Goal: Information Seeking & Learning: Learn about a topic

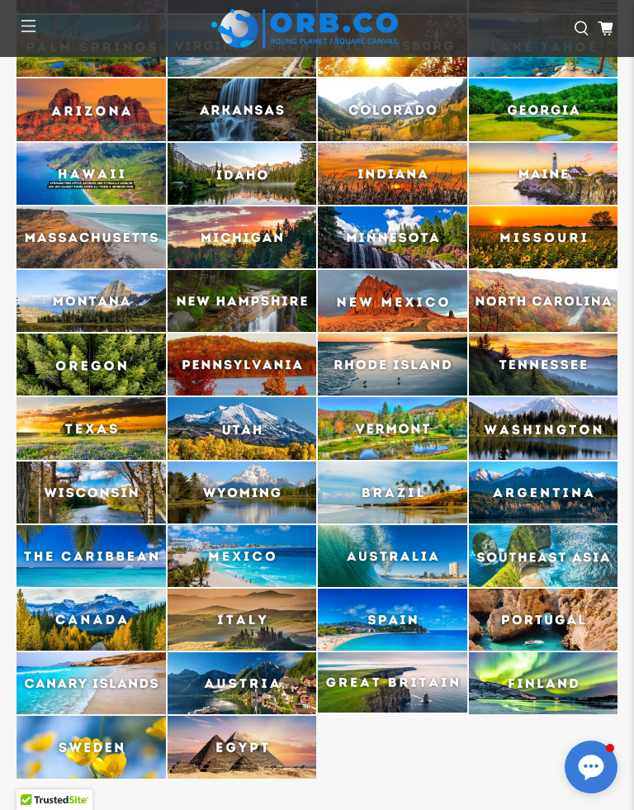
scroll to position [4087, 0]
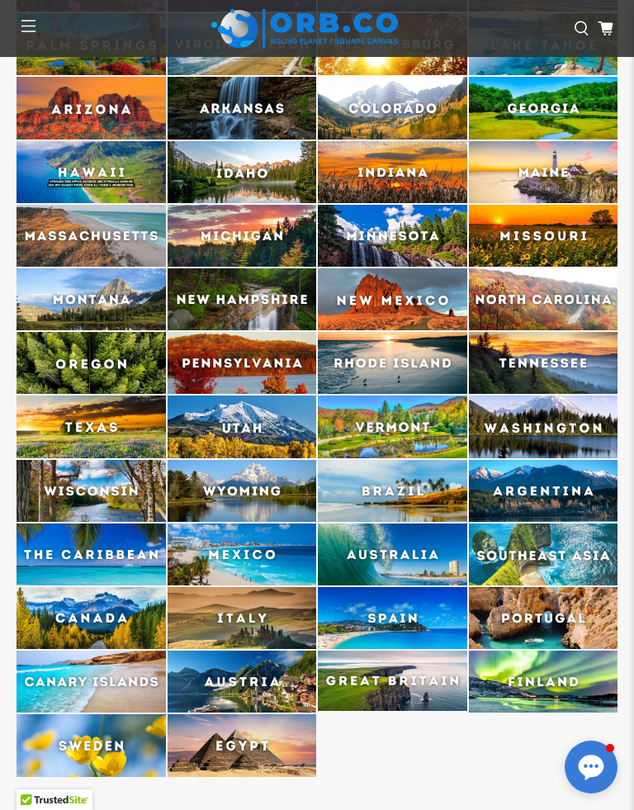
click at [120, 587] on img at bounding box center [92, 618] width 150 height 62
click at [97, 587] on img at bounding box center [92, 618] width 150 height 62
click at [102, 591] on img at bounding box center [92, 618] width 150 height 62
click at [107, 589] on img at bounding box center [92, 618] width 150 height 62
click at [107, 587] on img at bounding box center [92, 618] width 150 height 62
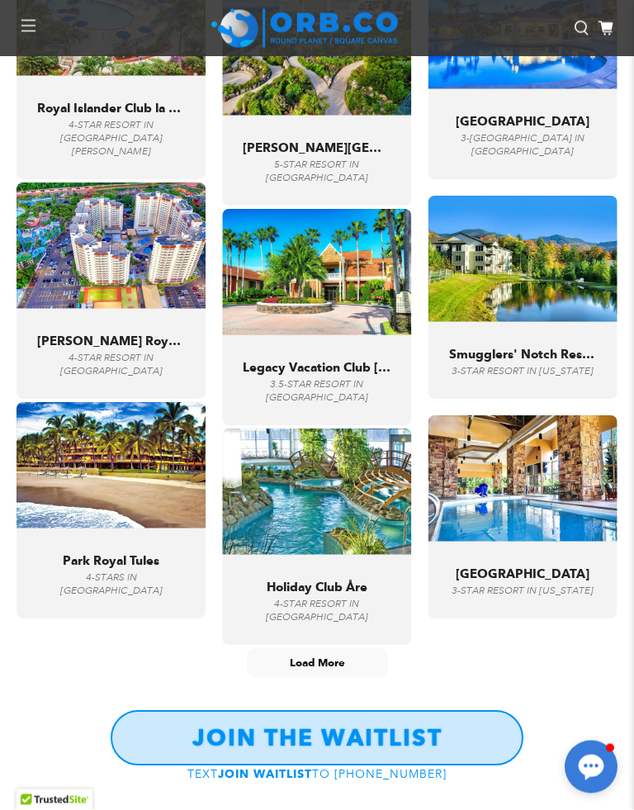
scroll to position [5934, 0]
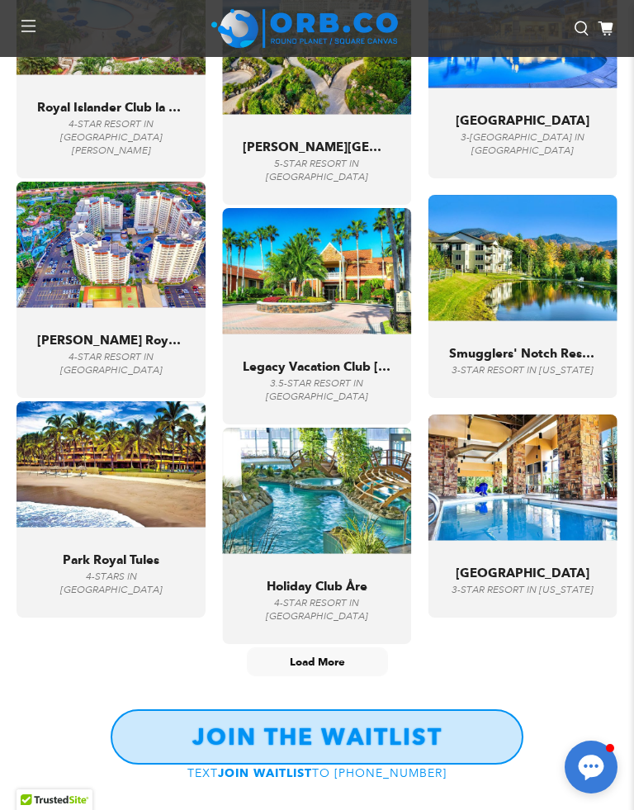
click at [317, 655] on span "Load More" at bounding box center [317, 662] width 55 height 14
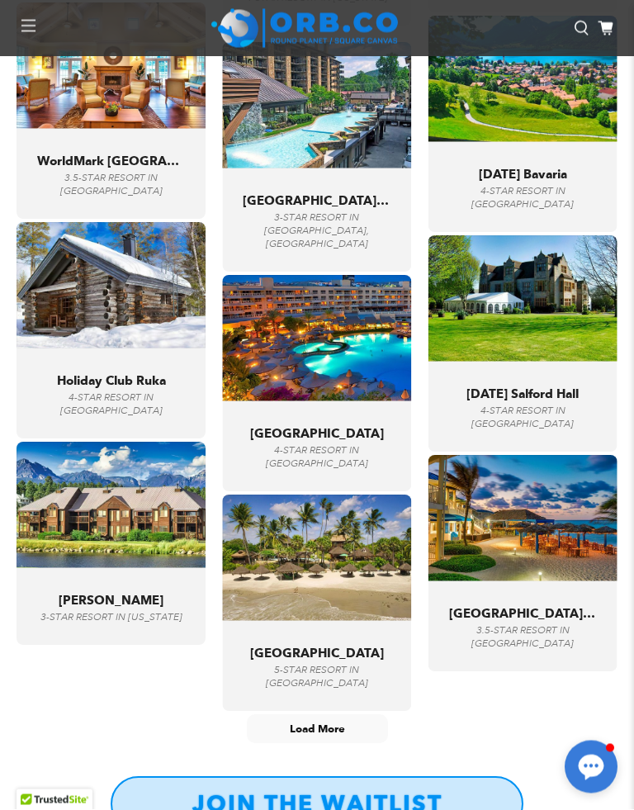
scroll to position [7226, 0]
click at [322, 722] on span "Load More" at bounding box center [317, 729] width 55 height 14
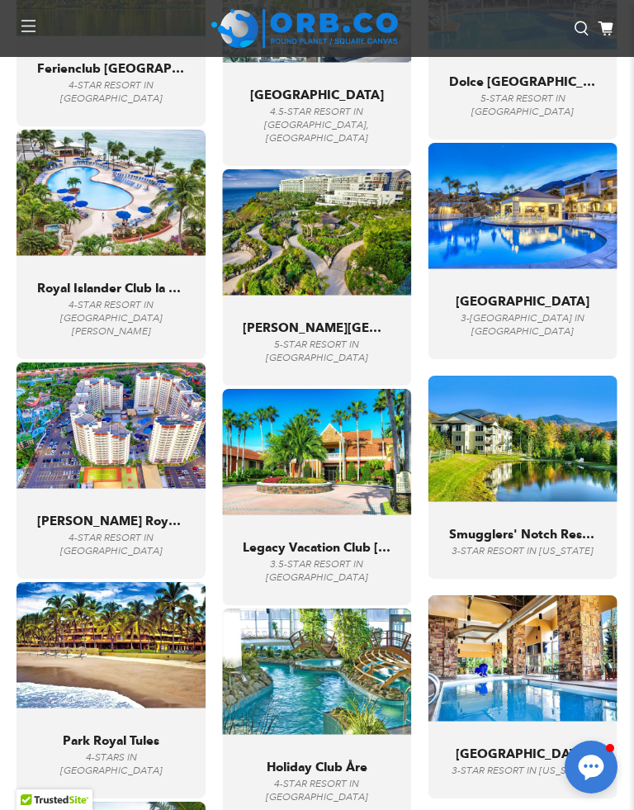
scroll to position [5754, 0]
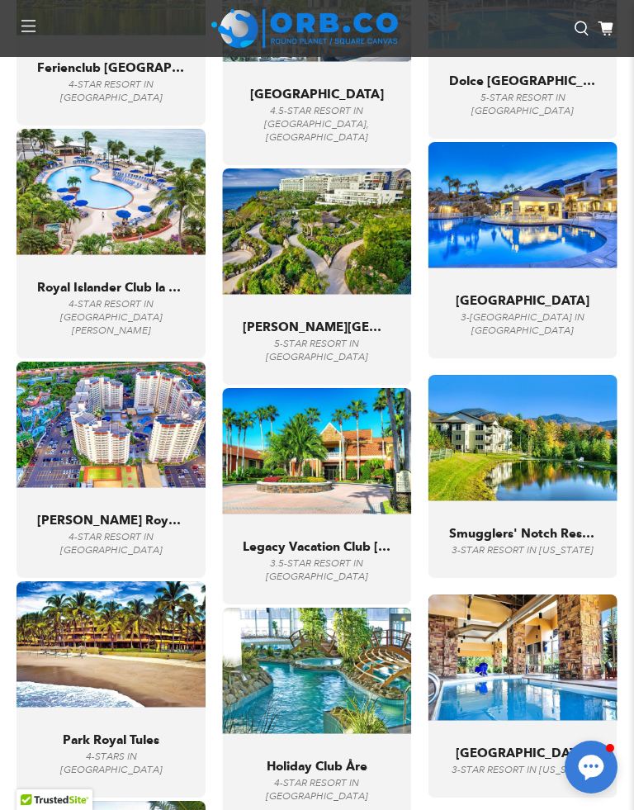
click at [324, 478] on img at bounding box center [316, 451] width 189 height 126
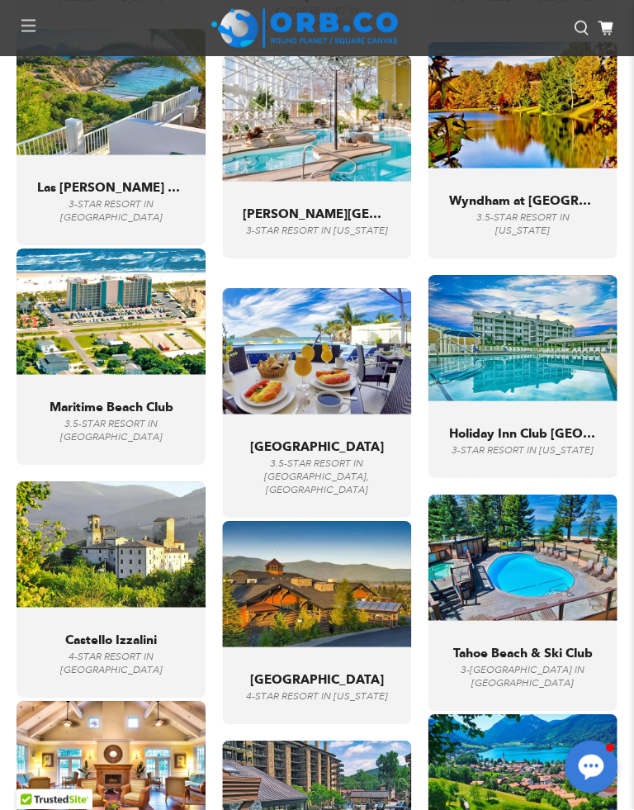
scroll to position [6528, 0]
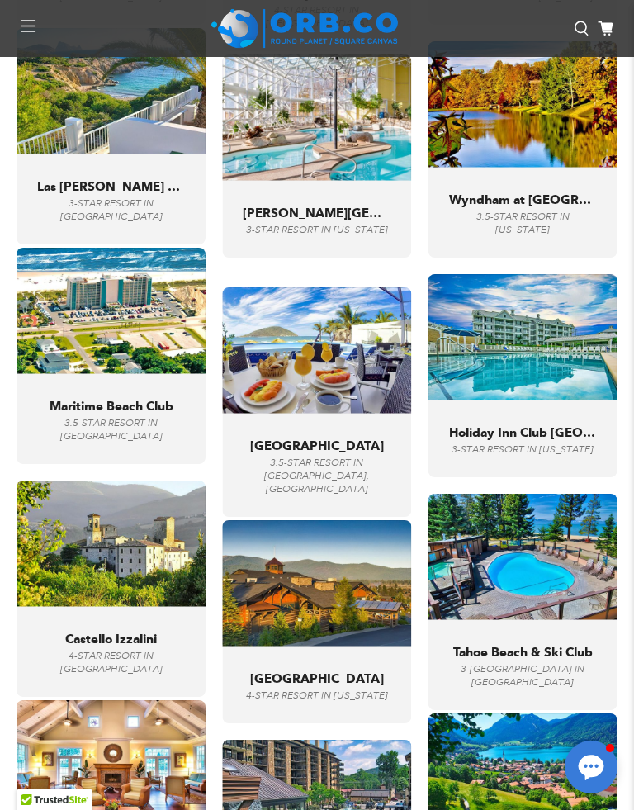
click at [543, 179] on div ""Sauna and pool after hiking with the views is incredible." Wyndham at [GEOGRAP…" at bounding box center [523, 208] width 148 height 58
click at [542, 192] on div "Wyndham at [GEOGRAPHIC_DATA] 3.5-[GEOGRAPHIC_DATA] in [US_STATE]" at bounding box center [523, 214] width 148 height 45
click at [544, 117] on img at bounding box center [523, 104] width 189 height 126
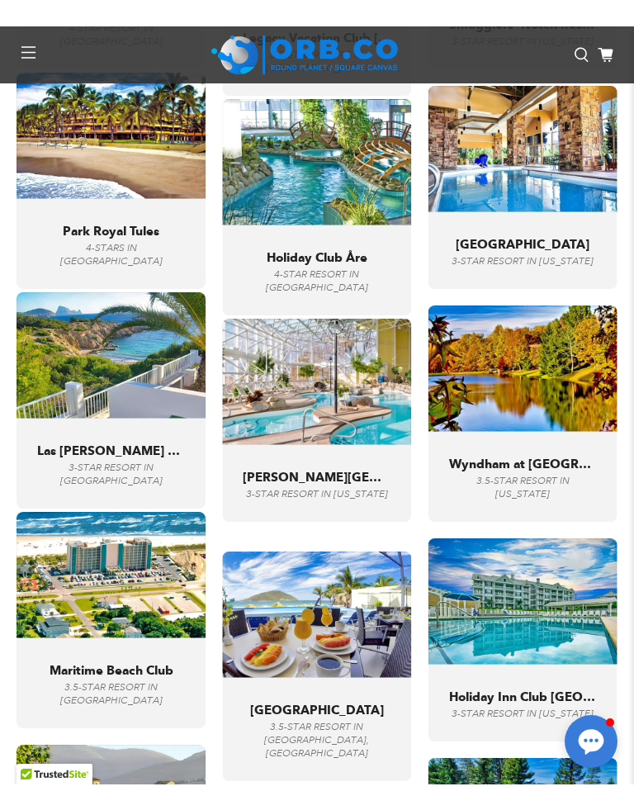
scroll to position [6291, 0]
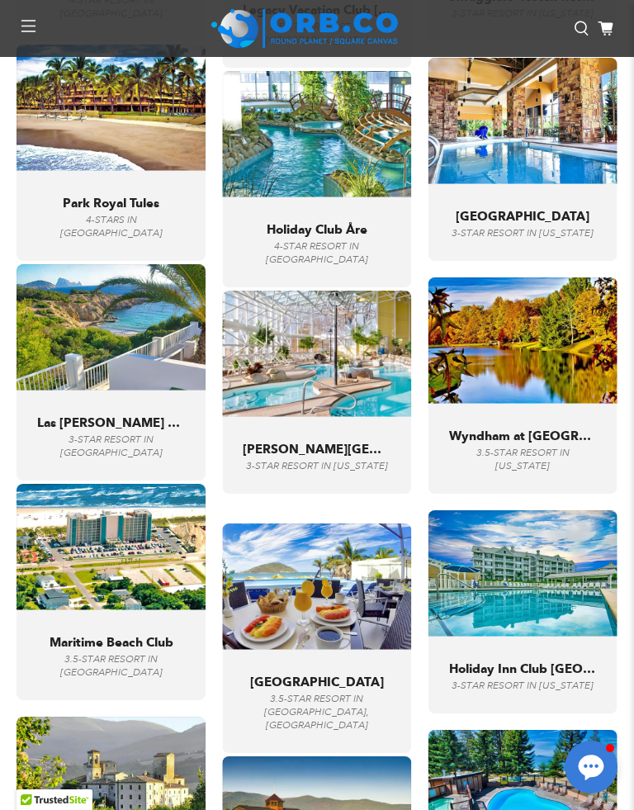
click at [535, 359] on img at bounding box center [523, 341] width 189 height 126
click at [573, 338] on img at bounding box center [523, 341] width 189 height 126
click at [549, 429] on span "Wyndham at [GEOGRAPHIC_DATA]" at bounding box center [523, 436] width 148 height 15
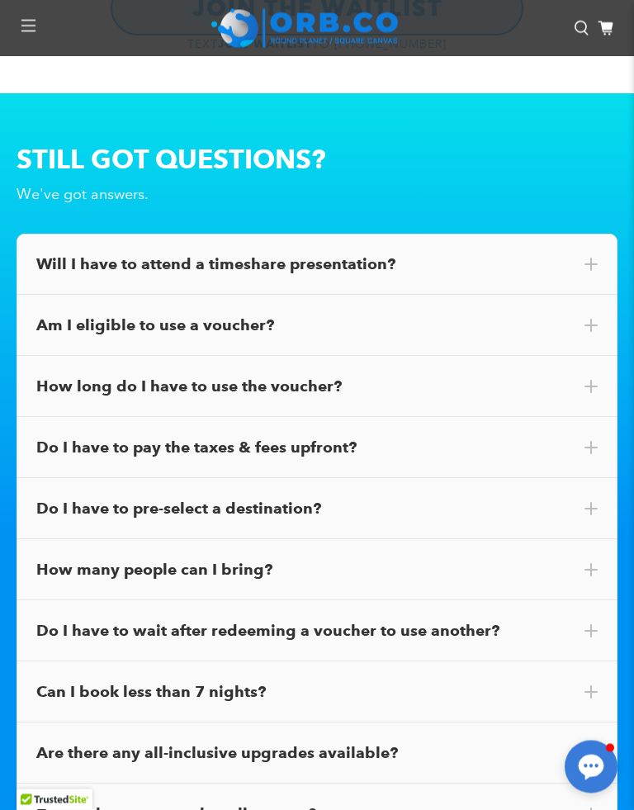
scroll to position [10544, 0]
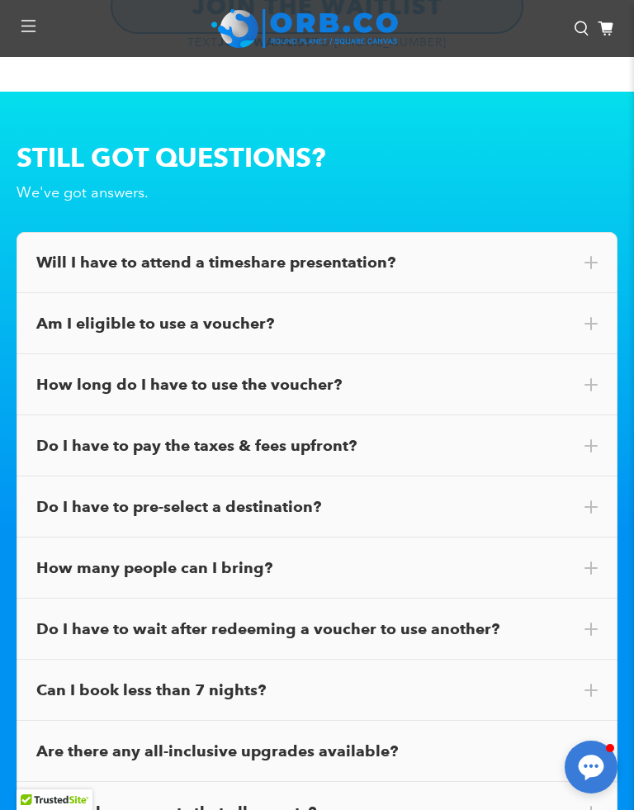
click at [534, 252] on div "Will I have to attend a timeshare presentation?" at bounding box center [317, 262] width 562 height 21
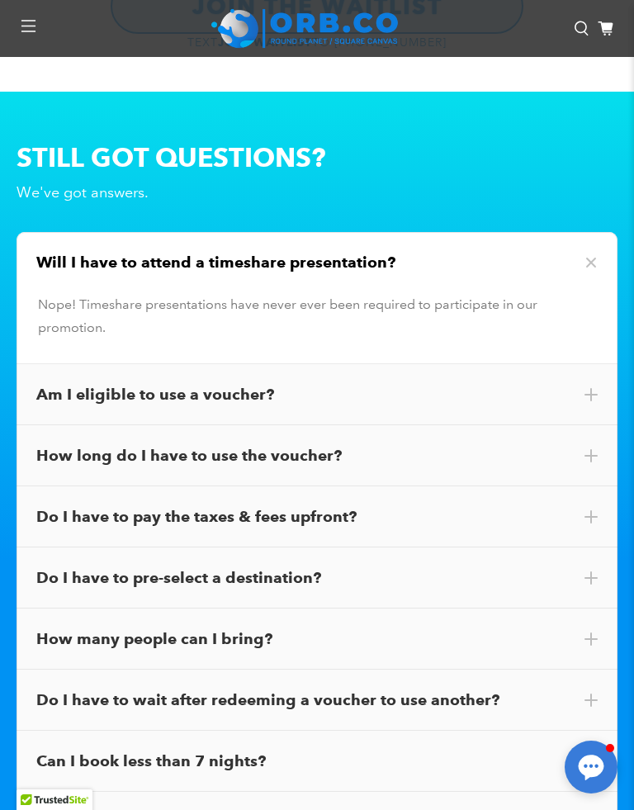
click at [390, 384] on div "Am I eligible to use a voucher?" at bounding box center [317, 394] width 562 height 21
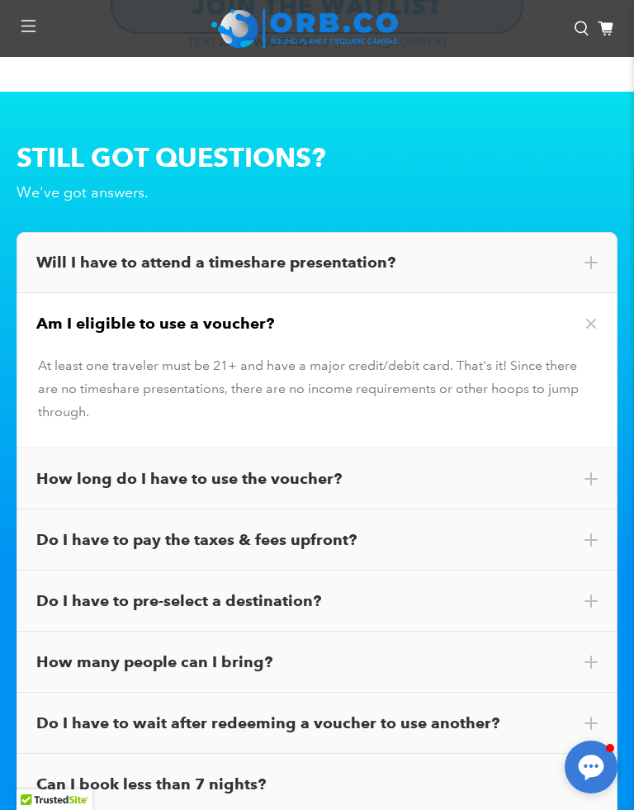
click at [493, 468] on div "How long do I have to use the voucher?" at bounding box center [317, 478] width 562 height 21
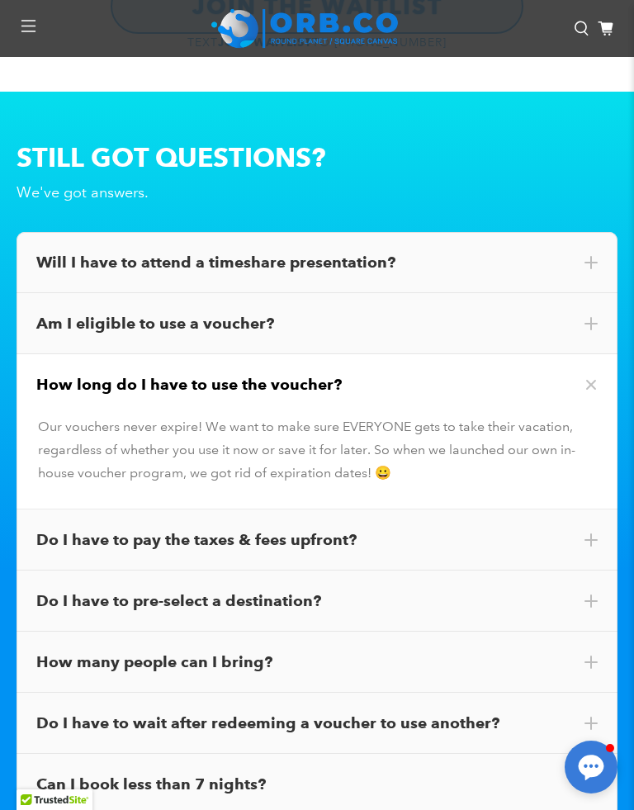
click at [407, 530] on div "Do I have to pay the taxes & fees upfront?" at bounding box center [317, 540] width 562 height 21
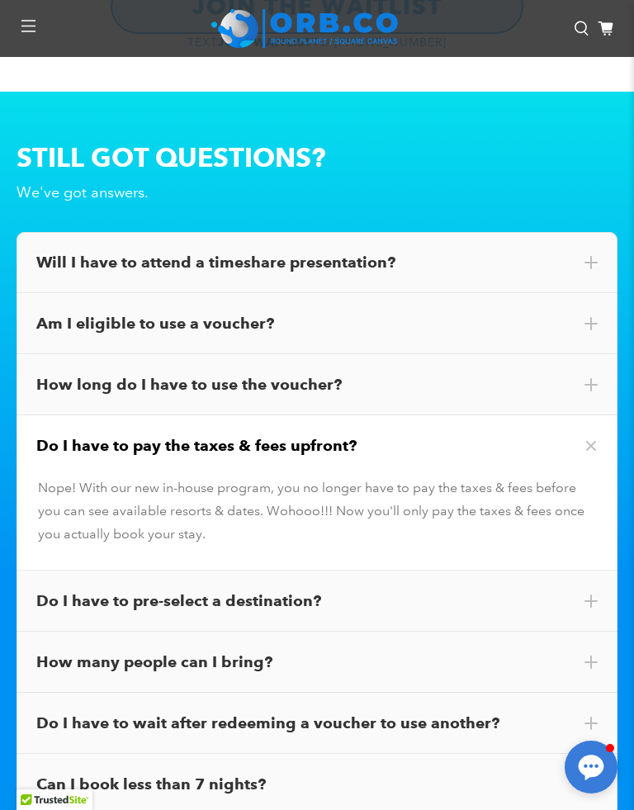
click at [383, 591] on div "Do I have to pre-select a destination?" at bounding box center [317, 601] width 562 height 21
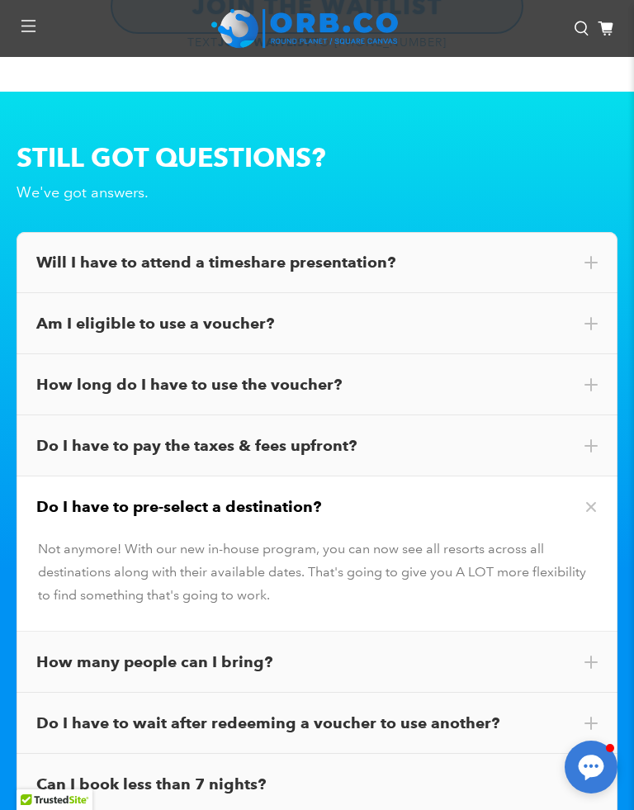
click at [310, 652] on div "How many people can I bring?" at bounding box center [317, 662] width 562 height 21
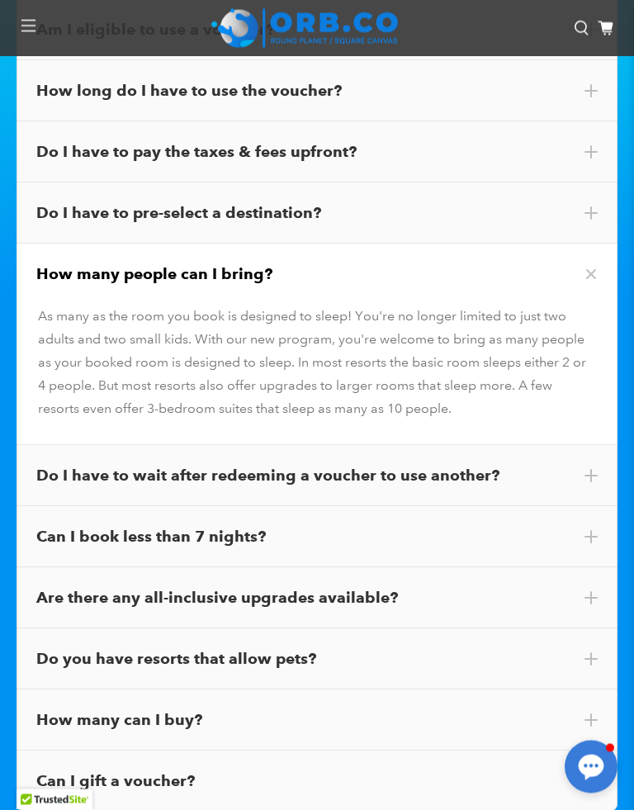
scroll to position [10839, 0]
click at [497, 465] on div "Do I have to wait after redeeming a voucher to use another?" at bounding box center [317, 475] width 562 height 21
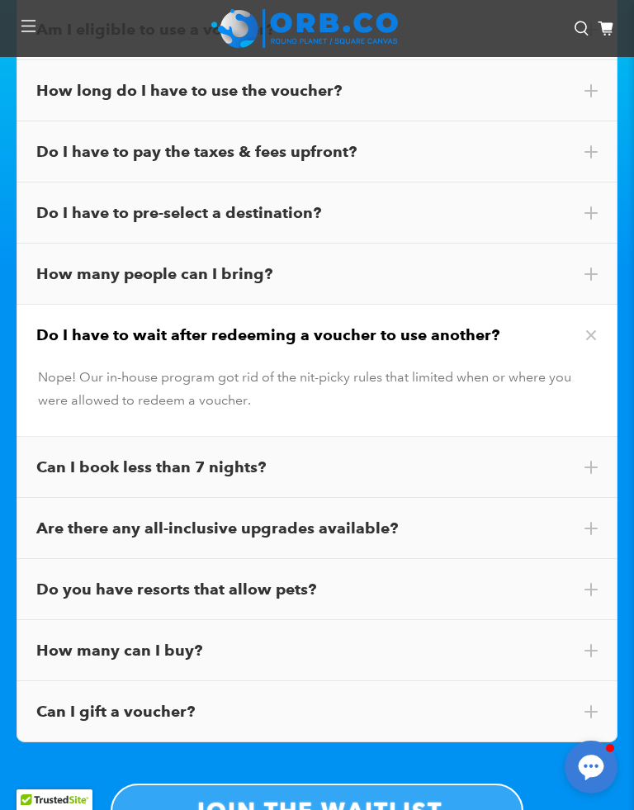
click at [397, 457] on div "Can I book less than 7 nights?" at bounding box center [317, 467] width 562 height 21
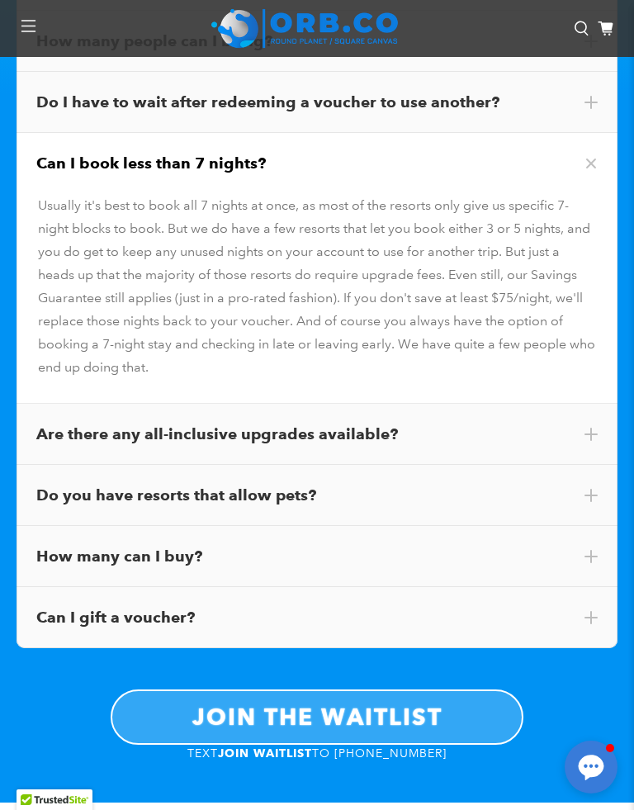
scroll to position [11086, 0]
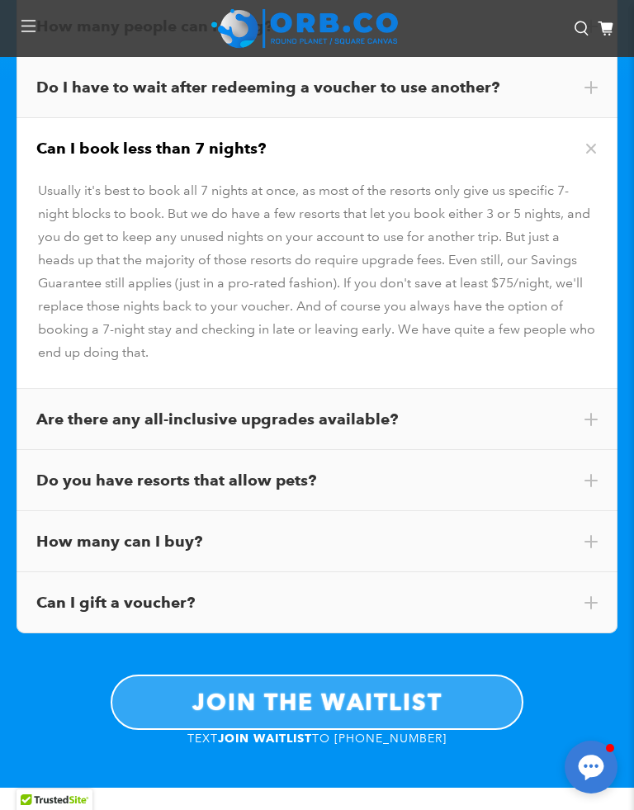
click at [448, 409] on div "Are there any all-inclusive upgrades available?" at bounding box center [317, 419] width 562 height 21
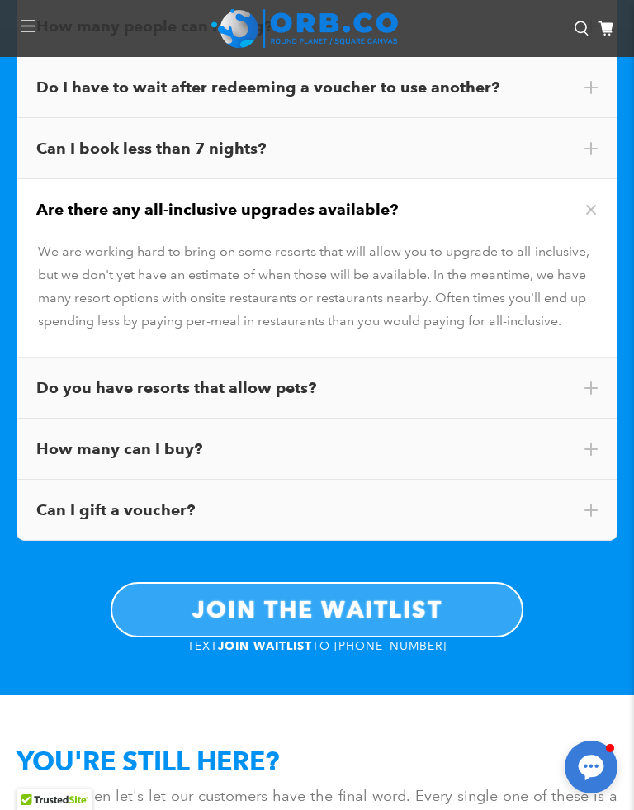
click at [416, 439] on div "How many can I buy?" at bounding box center [317, 449] width 562 height 21
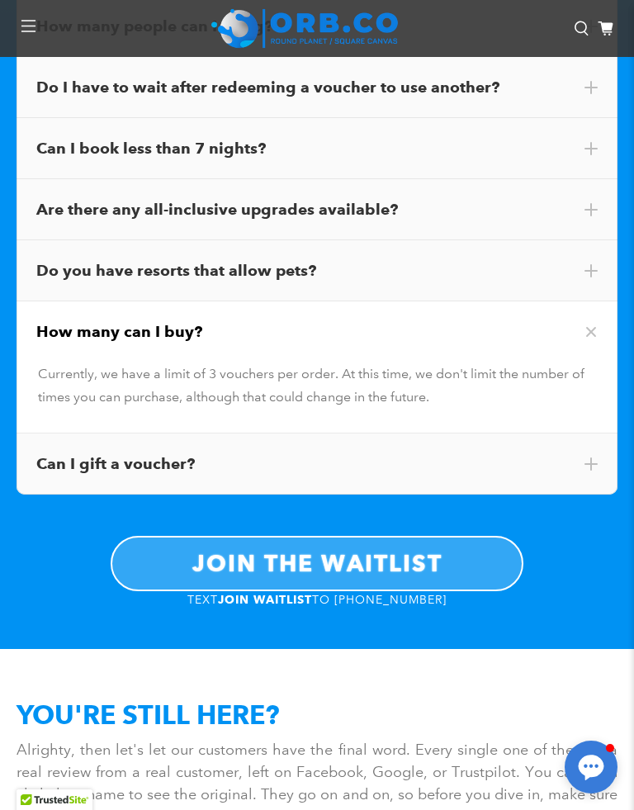
click at [416, 454] on div "Can I gift a voucher?" at bounding box center [317, 464] width 562 height 21
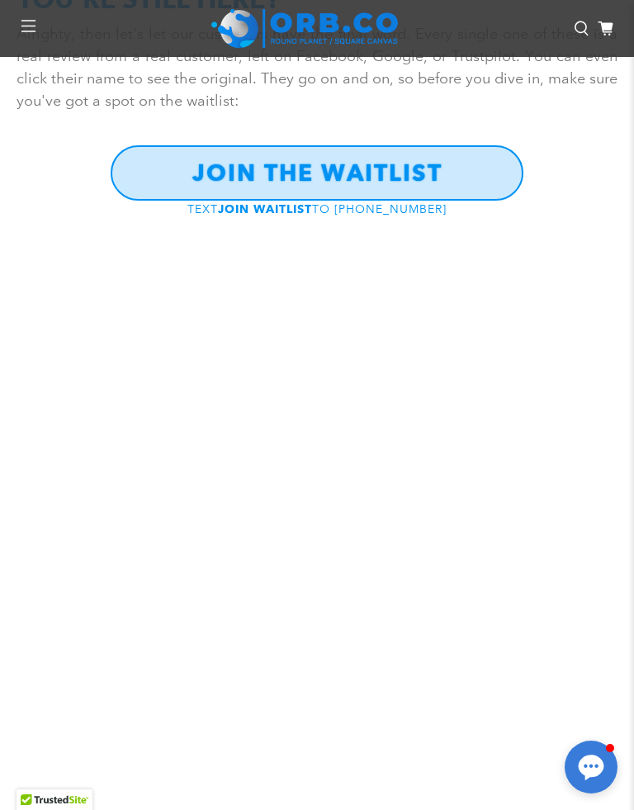
scroll to position [11827, 0]
click at [444, 145] on link "JOIN THE WAITLIST" at bounding box center [317, 172] width 413 height 55
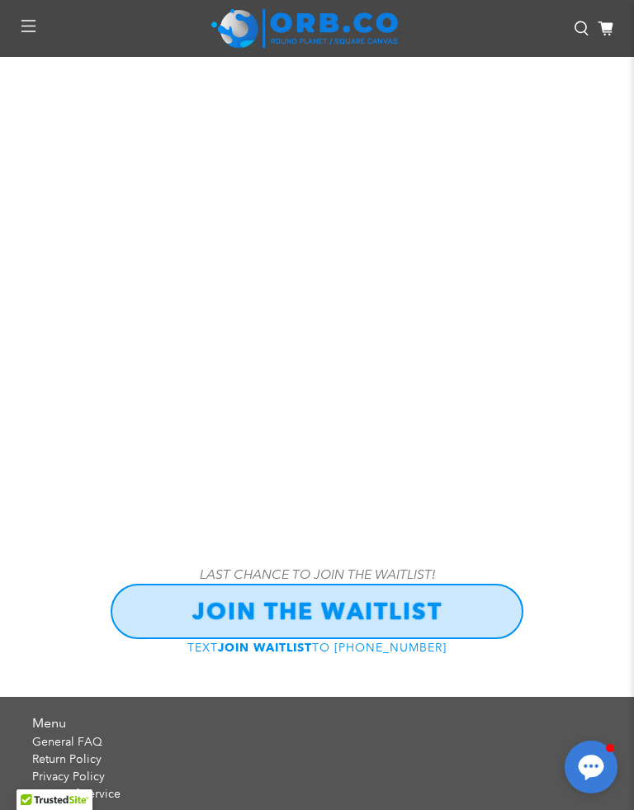
scroll to position [19113, 0]
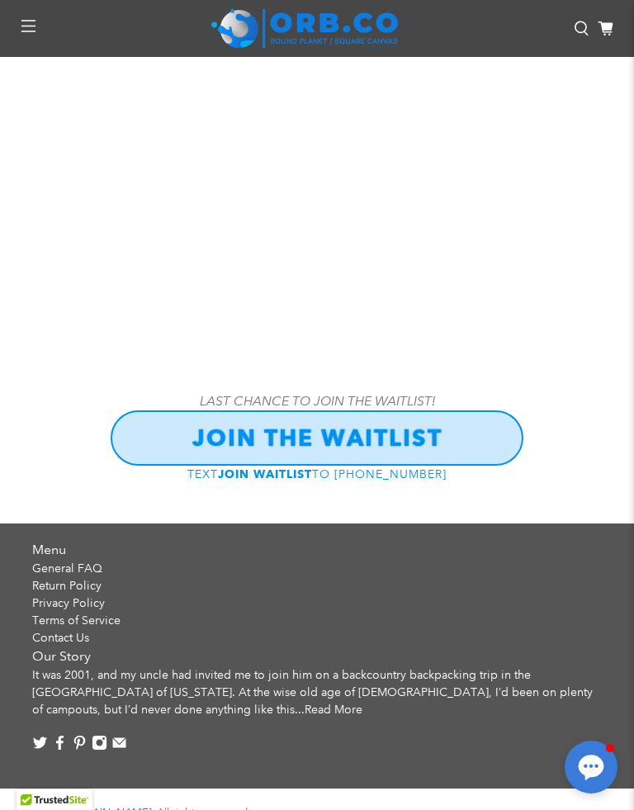
click at [370, 424] on b "JOIN THE WAITLIST" at bounding box center [317, 438] width 250 height 28
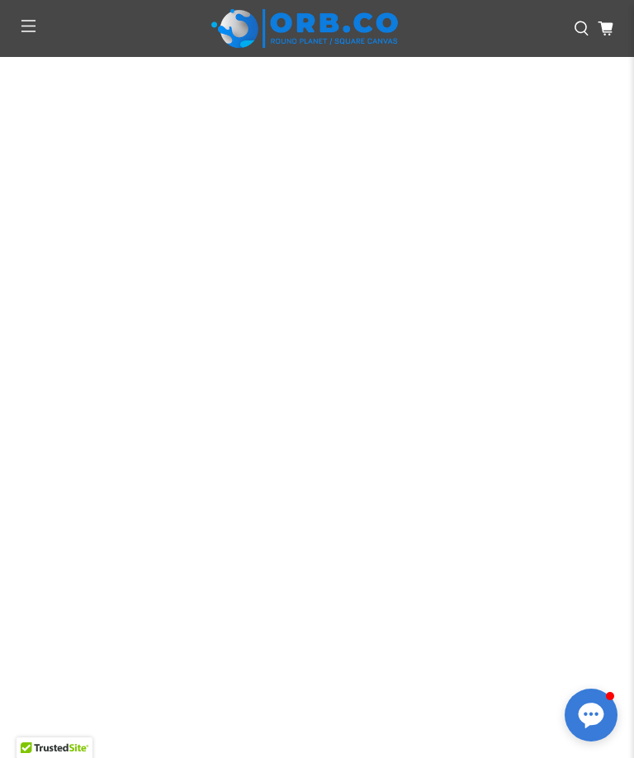
scroll to position [16071, 0]
